Goal: Find specific page/section: Find specific page/section

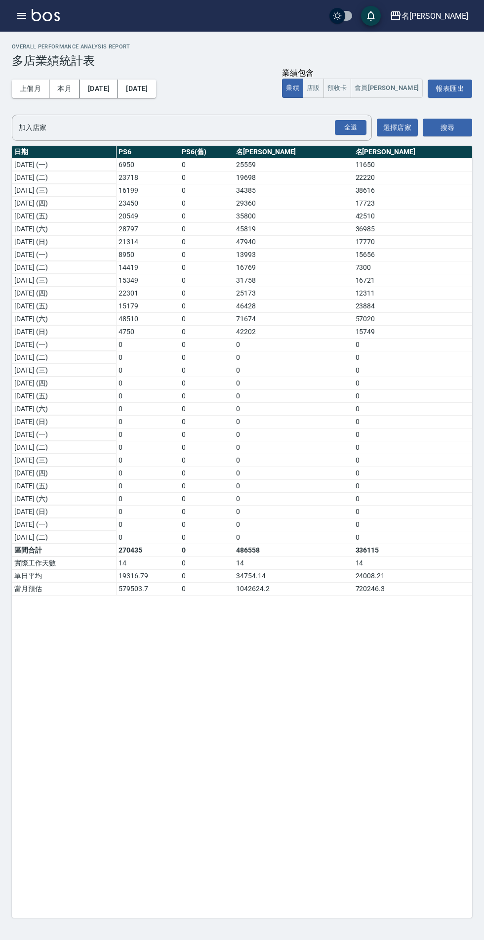
click at [22, 16] on icon "button" at bounding box center [21, 16] width 9 height 6
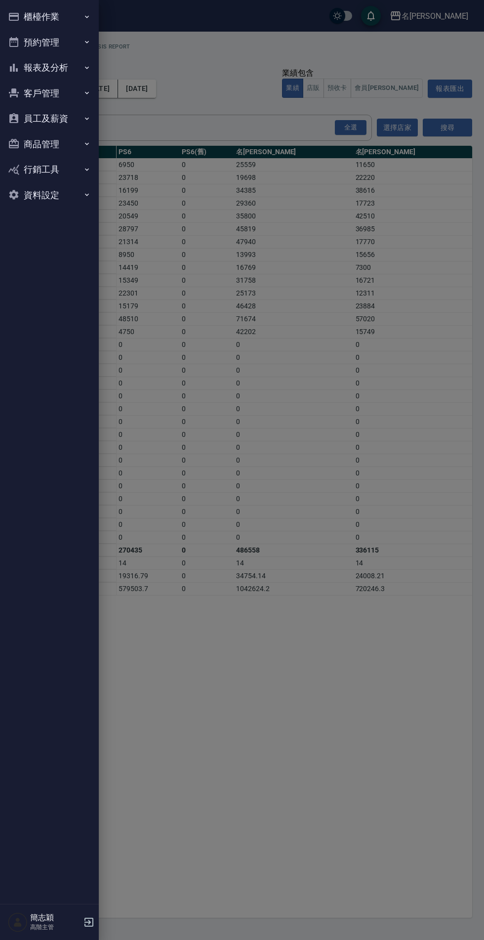
click at [66, 69] on button "報表及分析" at bounding box center [49, 68] width 91 height 26
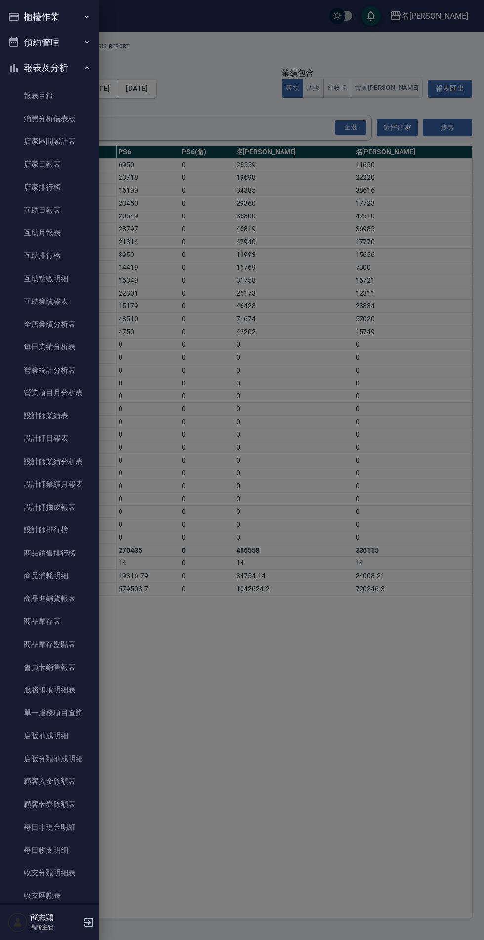
click at [48, 165] on link "店家日報表" at bounding box center [49, 164] width 91 height 23
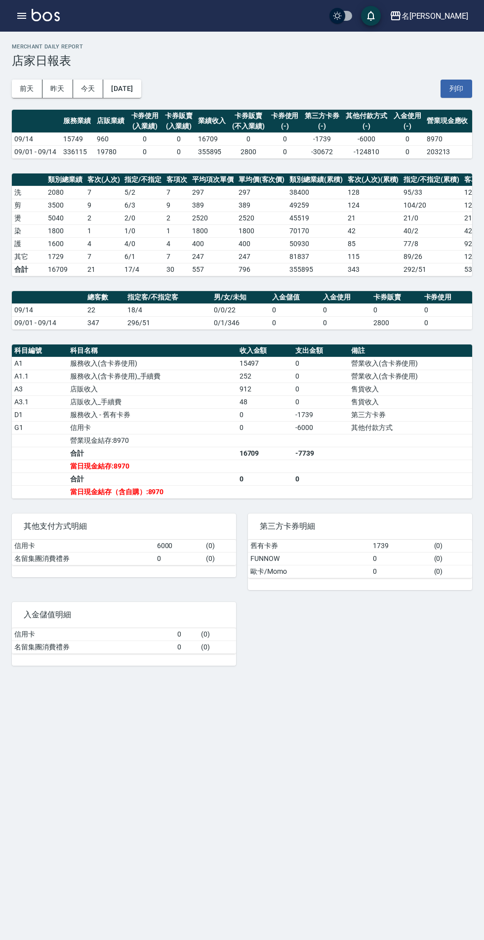
click at [24, 20] on icon "button" at bounding box center [22, 16] width 12 height 12
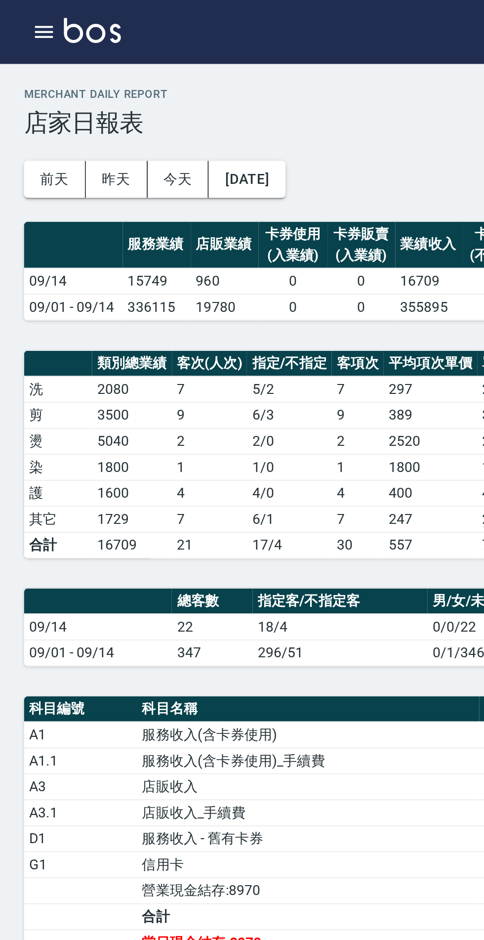
click at [25, 13] on icon "button" at bounding box center [21, 16] width 9 height 6
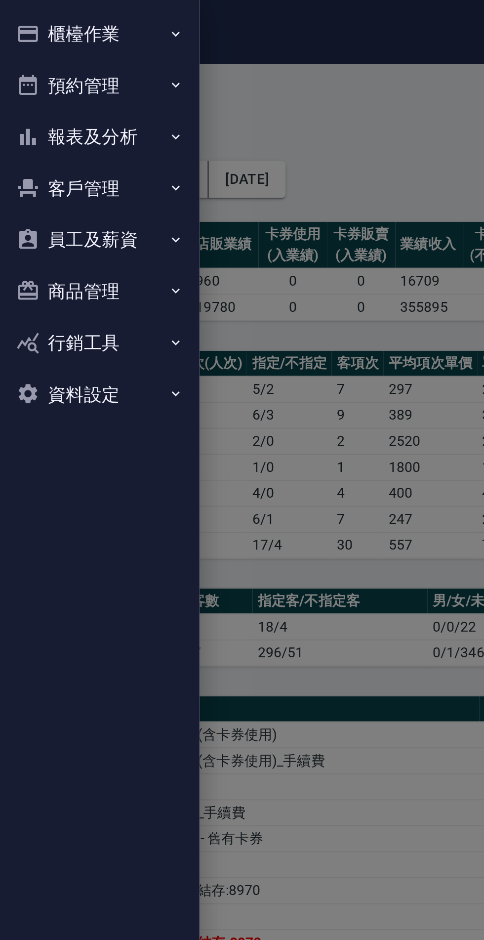
click at [74, 70] on button "報表及分析" at bounding box center [49, 68] width 91 height 26
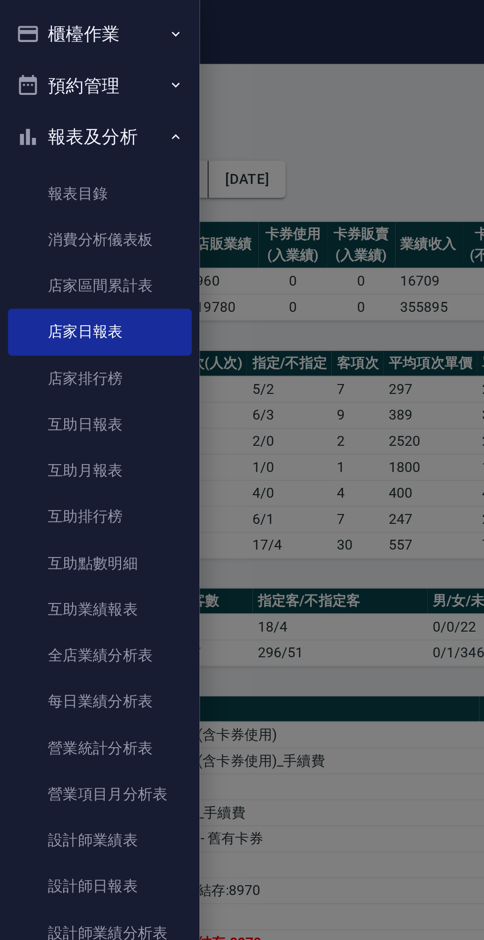
click at [59, 438] on link "設計師日報表" at bounding box center [49, 438] width 91 height 23
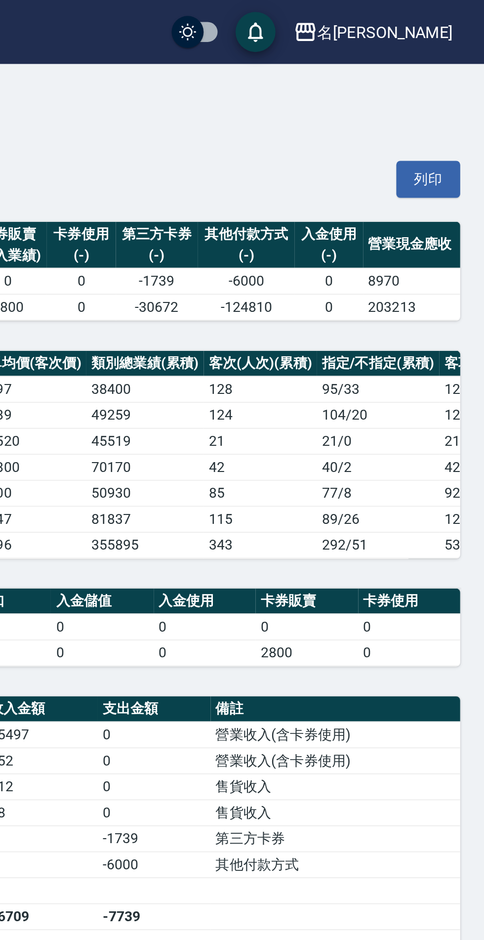
click at [445, 17] on div "名留竹林" at bounding box center [435, 16] width 67 height 12
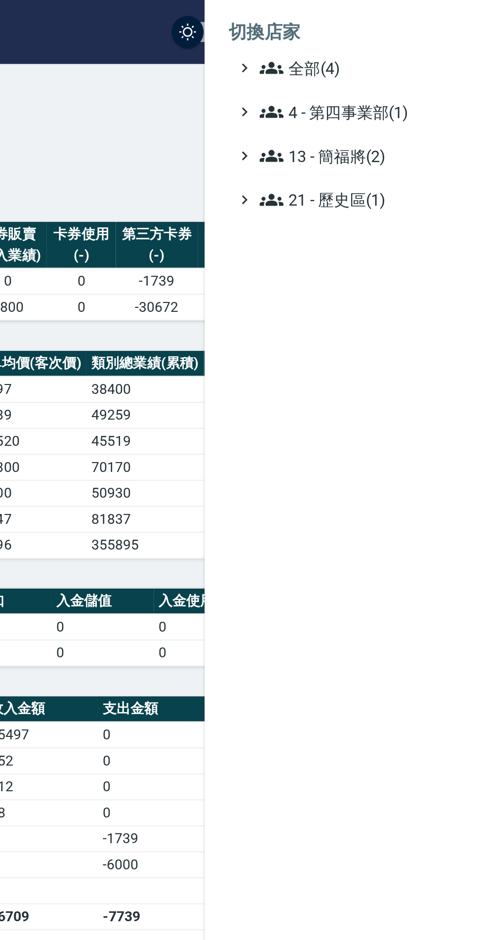
click at [407, 37] on span "全部(4)" at bounding box center [420, 34] width 95 height 12
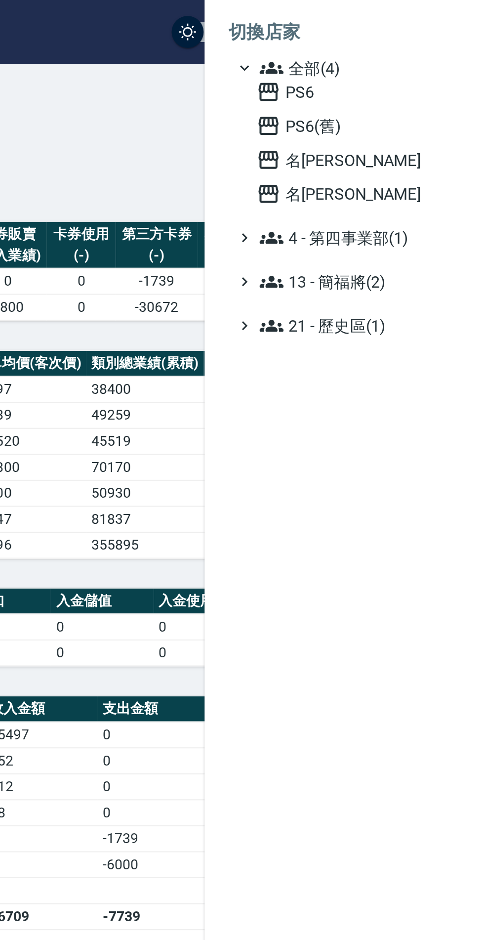
click at [417, 77] on span "名[PERSON_NAME]" at bounding box center [420, 79] width 97 height 12
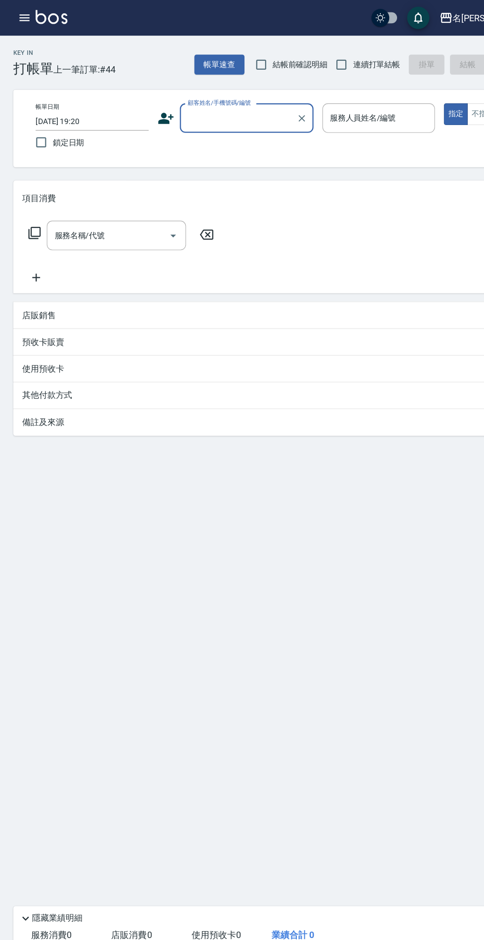
click at [23, 16] on icon "button" at bounding box center [21, 16] width 9 height 6
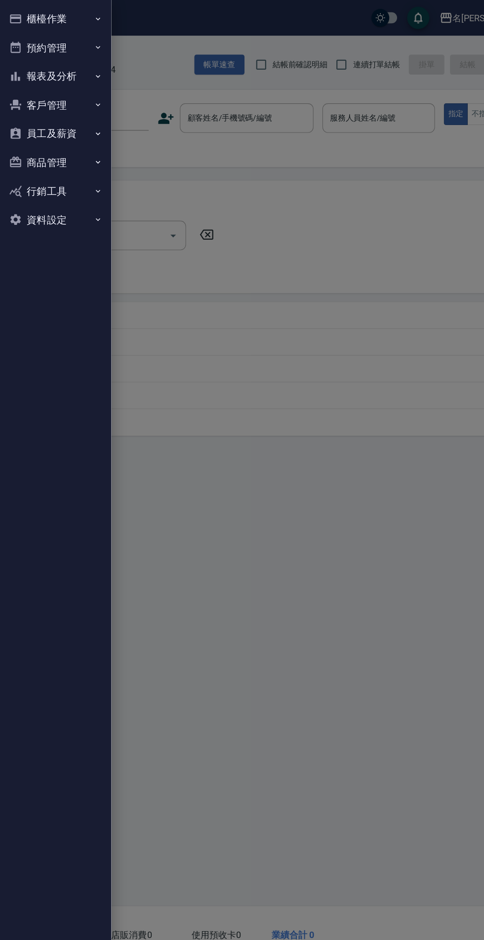
click at [72, 61] on button "報表及分析" at bounding box center [49, 68] width 91 height 26
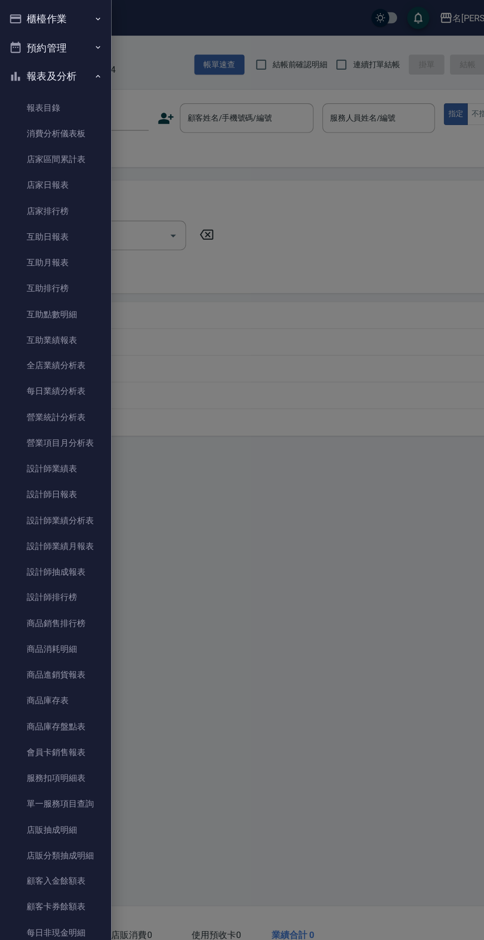
click at [57, 168] on link "店家日報表" at bounding box center [49, 164] width 91 height 23
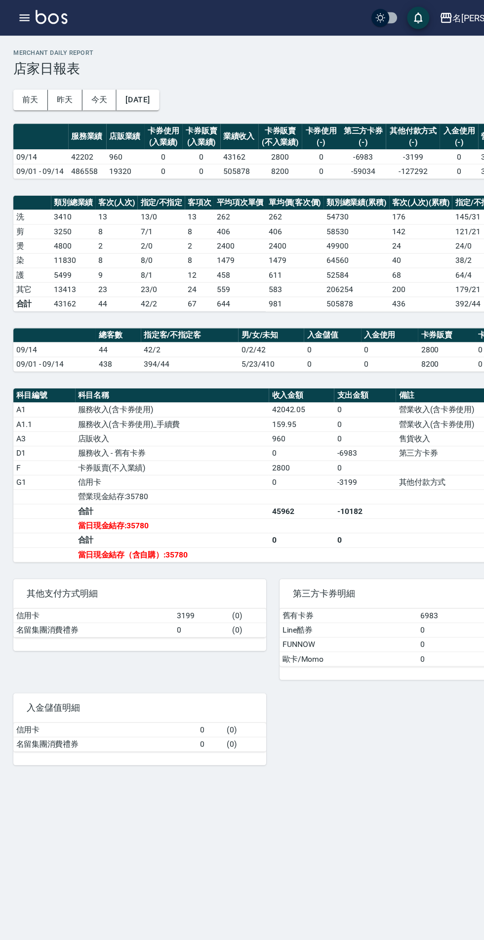
click at [22, 16] on icon "button" at bounding box center [21, 16] width 9 height 6
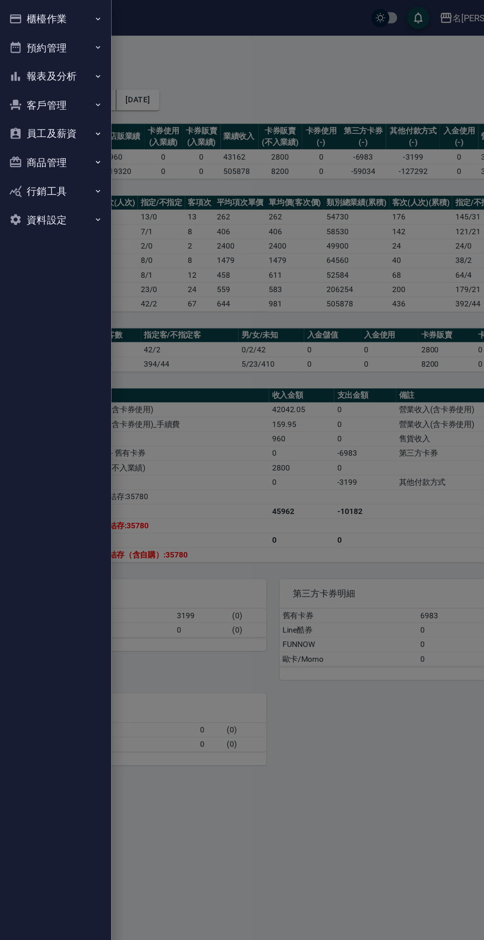
click at [70, 65] on button "報表及分析" at bounding box center [49, 68] width 91 height 26
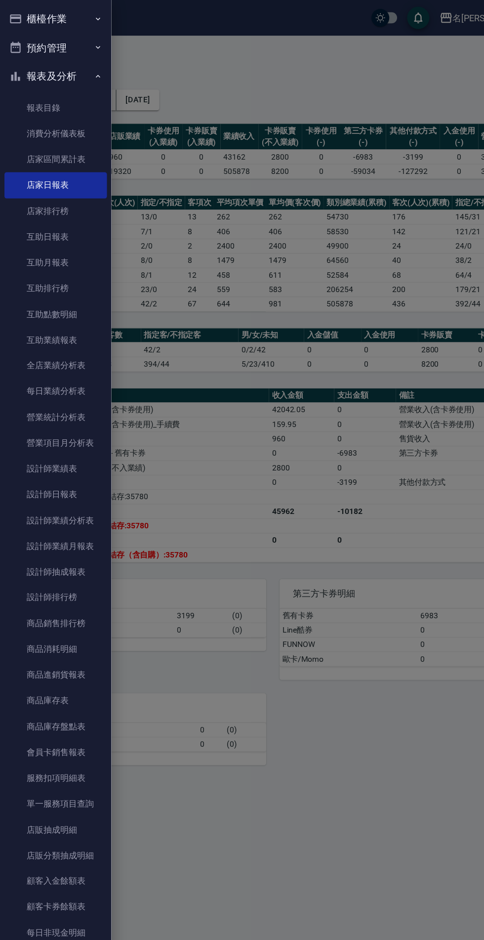
click at [64, 437] on link "設計師日報表" at bounding box center [49, 438] width 91 height 23
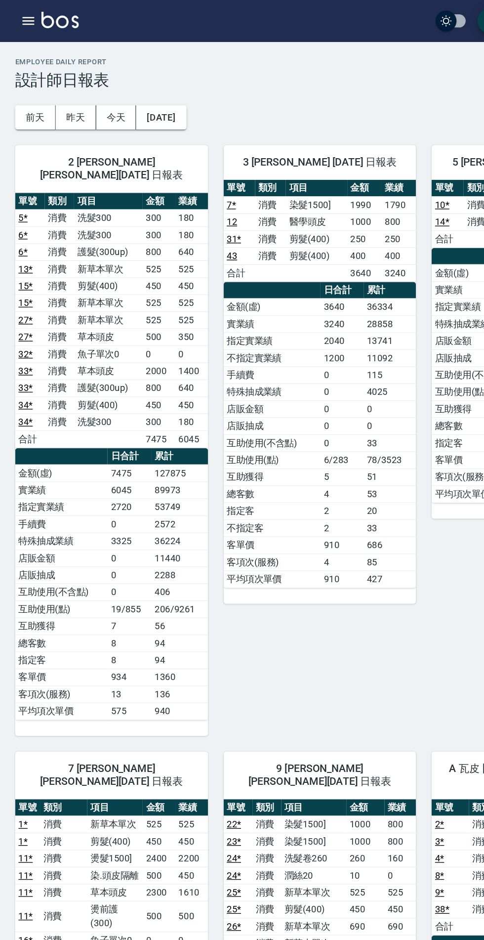
click at [25, 15] on icon "button" at bounding box center [21, 16] width 9 height 6
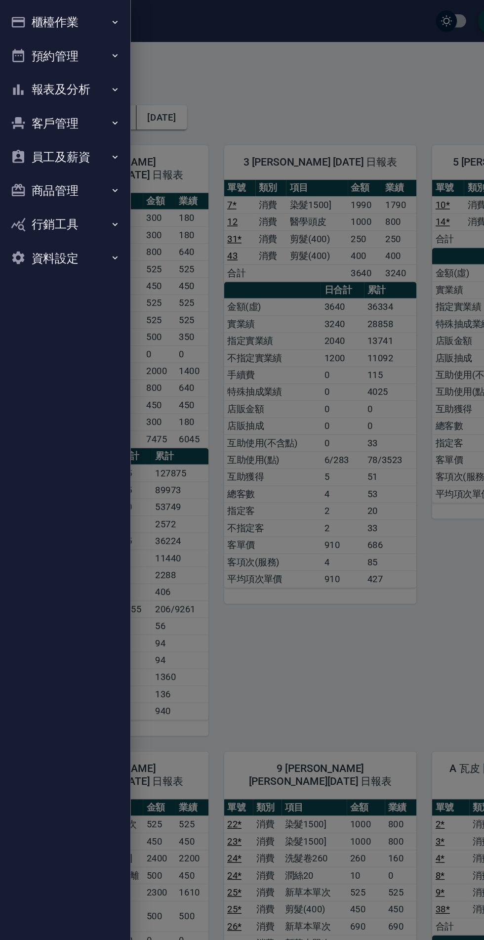
click at [65, 66] on button "報表及分析" at bounding box center [49, 68] width 91 height 26
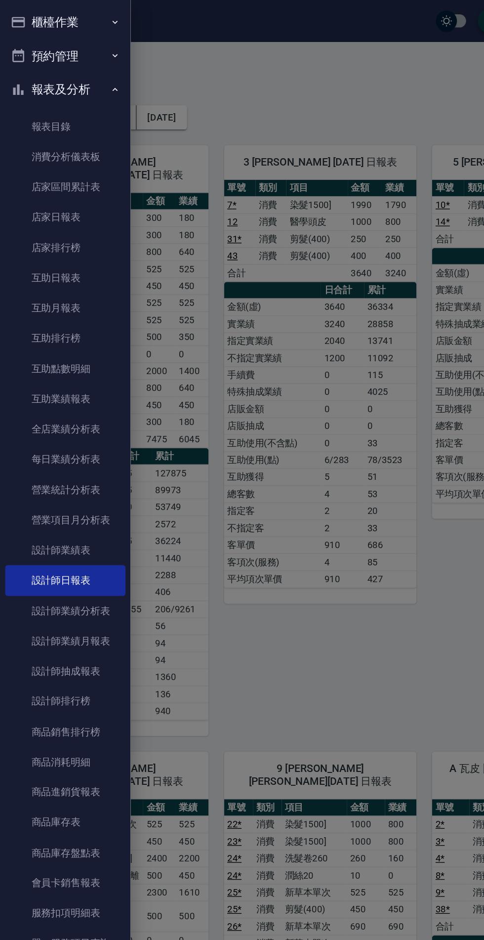
click at [59, 205] on link "互助日報表" at bounding box center [49, 210] width 91 height 23
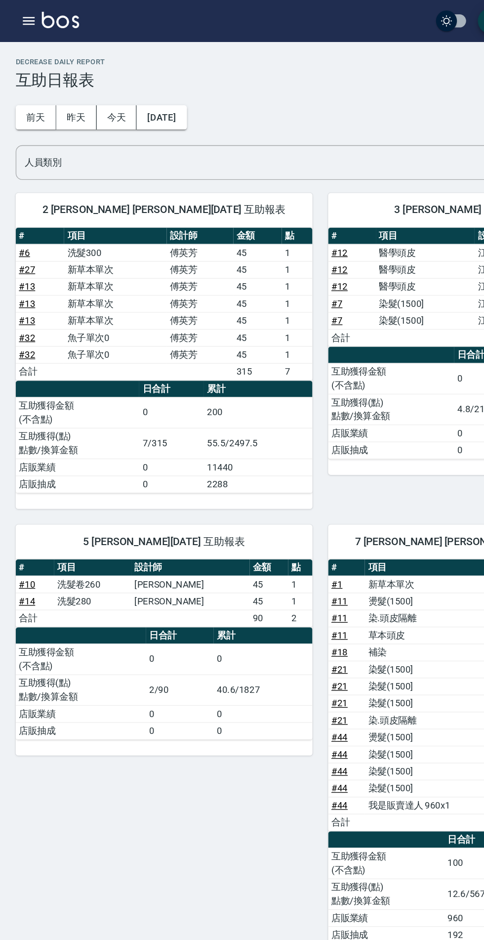
click at [22, 16] on icon "button" at bounding box center [21, 16] width 9 height 6
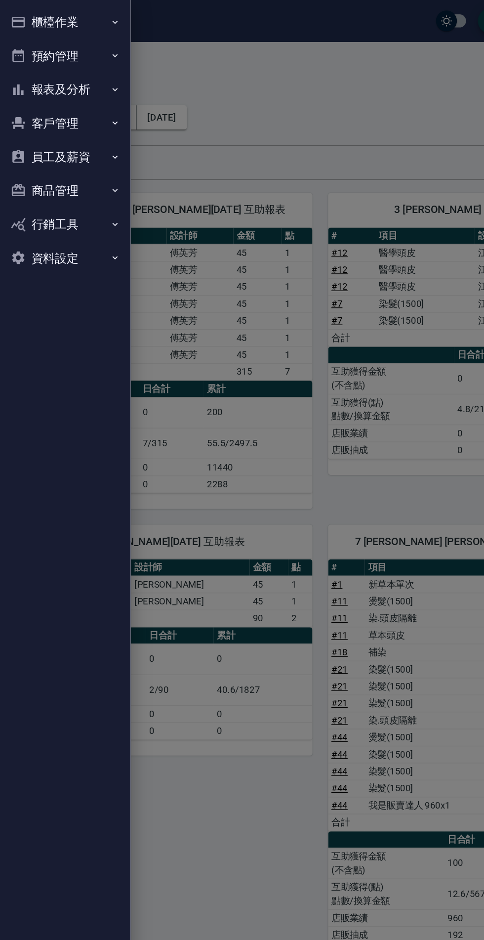
click at [66, 68] on button "報表及分析" at bounding box center [49, 68] width 91 height 26
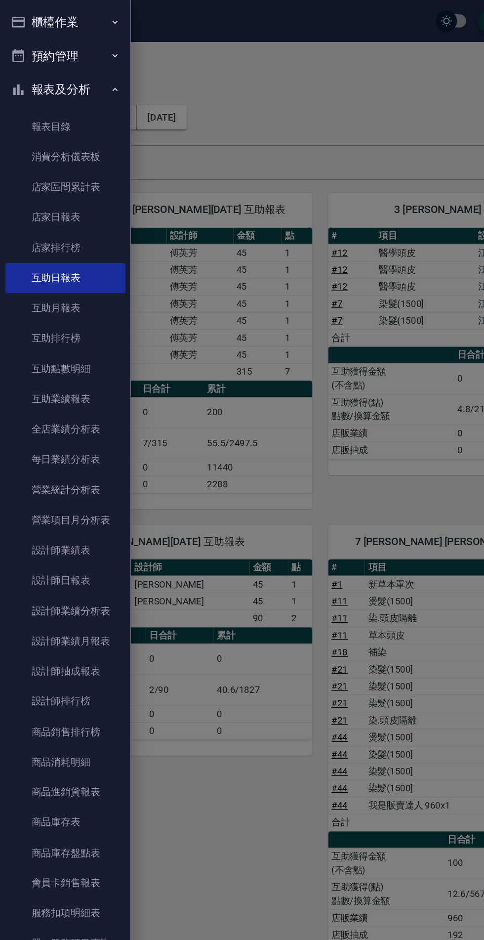
click at [63, 438] on link "設計師日報表" at bounding box center [49, 438] width 91 height 23
